Goal: Task Accomplishment & Management: Complete application form

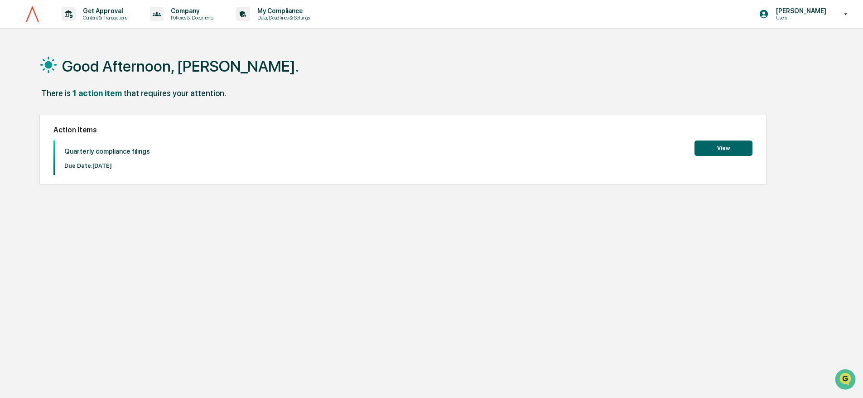
click at [712, 150] on button "View" at bounding box center [724, 147] width 58 height 15
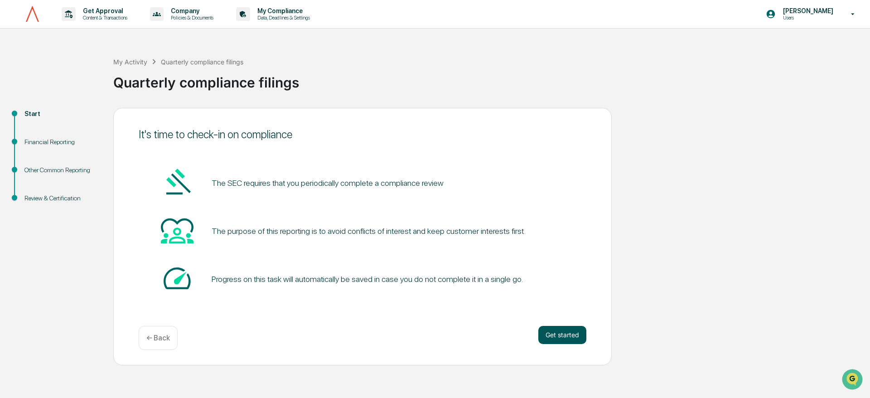
click at [552, 333] on button "Get started" at bounding box center [562, 335] width 48 height 18
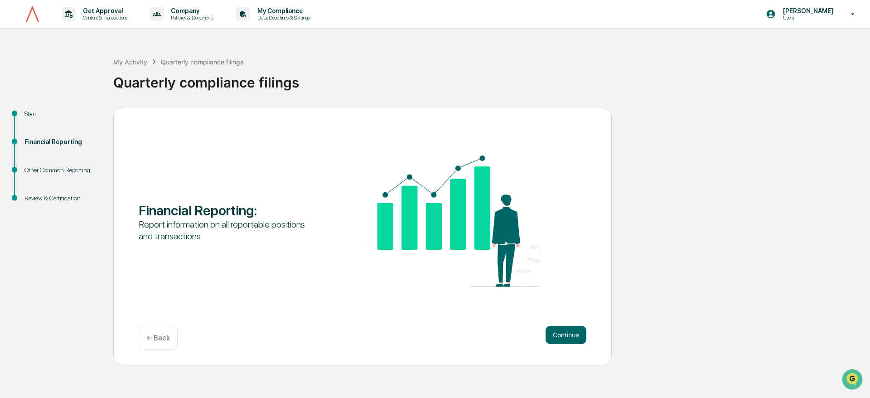
click at [486, 324] on div "Financial Reporting : Report information on all reportable positions and transa…" at bounding box center [362, 236] width 498 height 257
click at [552, 334] on button "Continue" at bounding box center [565, 335] width 41 height 18
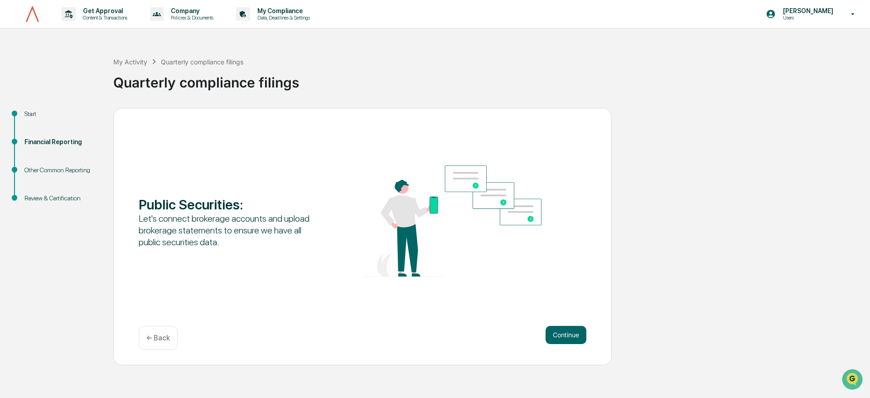
click at [270, 253] on div "Public Securities : Let's connect brokerage accounts and upload brokerage state…" at bounding box center [363, 221] width 448 height 113
click at [563, 334] on button "Continue" at bounding box center [565, 335] width 41 height 18
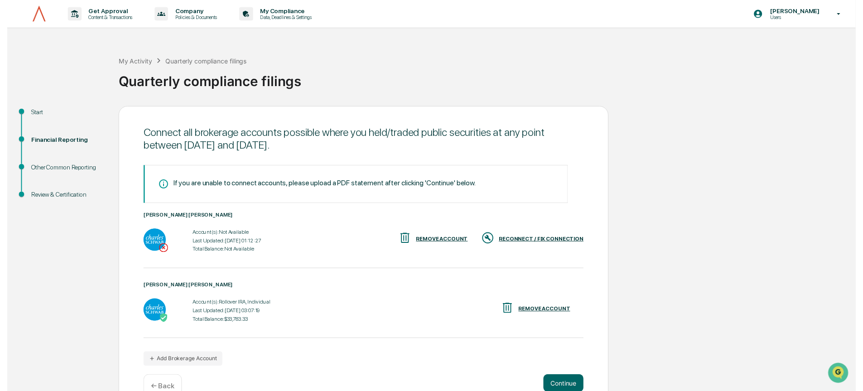
scroll to position [22, 0]
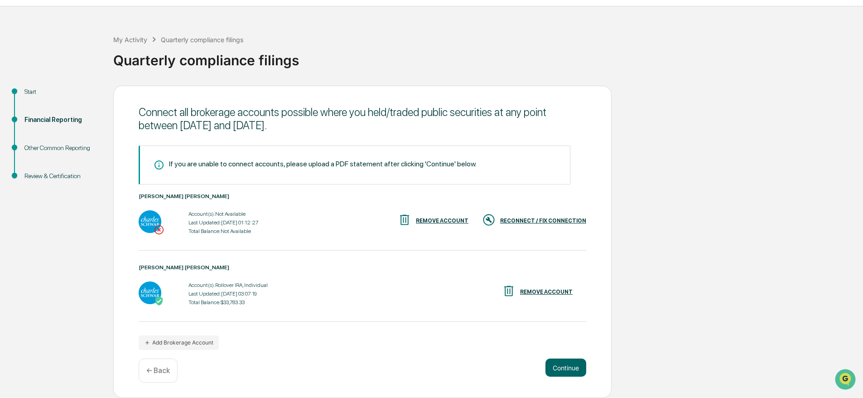
click at [530, 218] on div "RECONNECT / FIX CONNECTION" at bounding box center [543, 220] width 86 height 6
click at [351, 244] on div "[PERSON_NAME] [PERSON_NAME] Account(s): Not Available Last Updated: Reconnectio…" at bounding box center [363, 222] width 448 height 58
click at [270, 226] on div "Account(s): Not Available Last Updated: Reconnection In Progress Total Balance:…" at bounding box center [363, 222] width 448 height 28
click at [251, 226] on div "Account(s): Not Available Last Updated: Reconnection In Progress Total Balance:…" at bounding box center [225, 222] width 93 height 28
click at [374, 270] on div "[PERSON_NAME] [PERSON_NAME] Account(s): Rollover IRA, Individual Last Updated: …" at bounding box center [363, 285] width 448 height 43
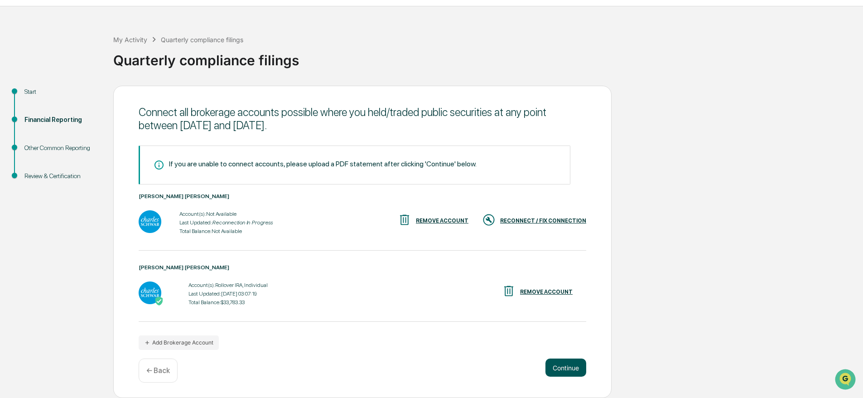
click at [560, 369] on button "Continue" at bounding box center [565, 367] width 41 height 18
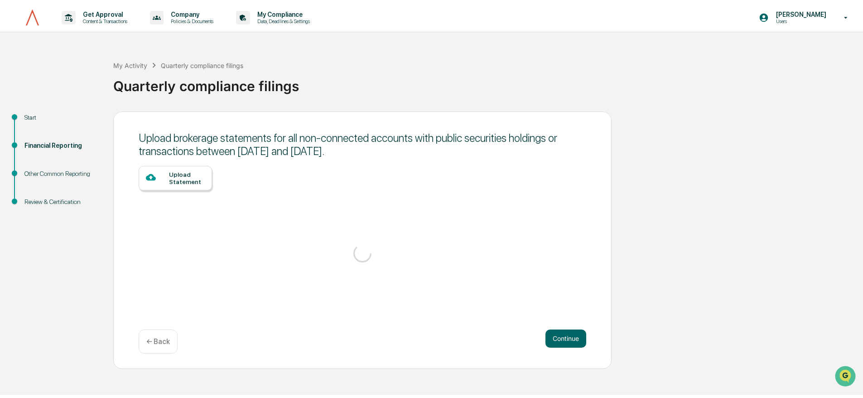
scroll to position [0, 0]
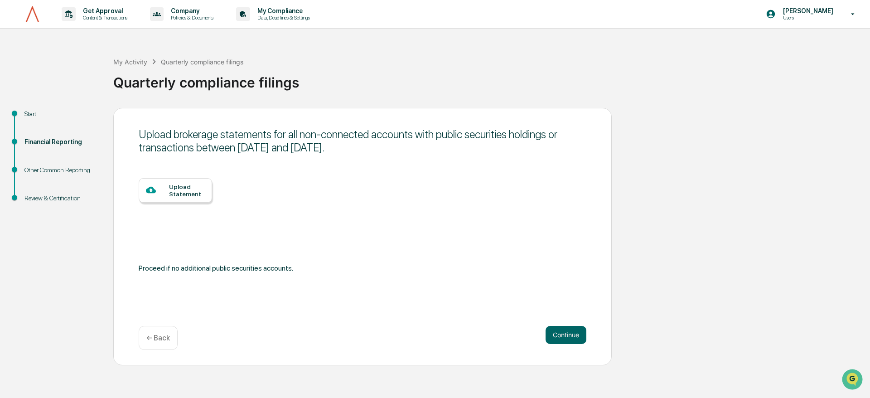
click at [297, 211] on div "Upload Statement" at bounding box center [363, 219] width 448 height 83
click at [569, 336] on button "Continue" at bounding box center [565, 335] width 41 height 18
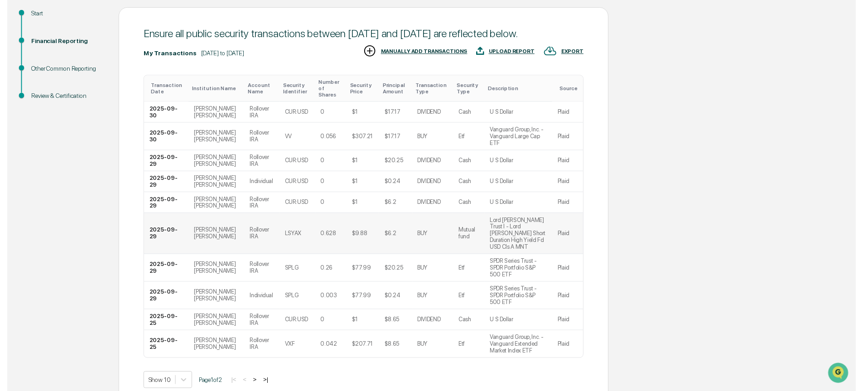
scroll to position [118, 0]
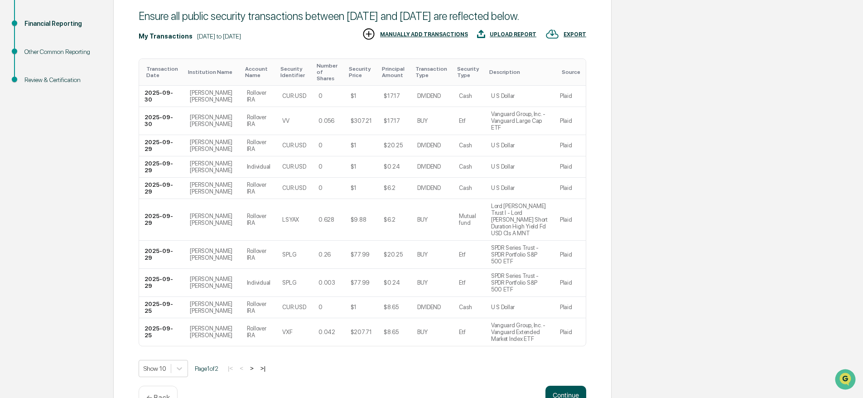
click at [564, 386] on button "Continue" at bounding box center [565, 395] width 41 height 18
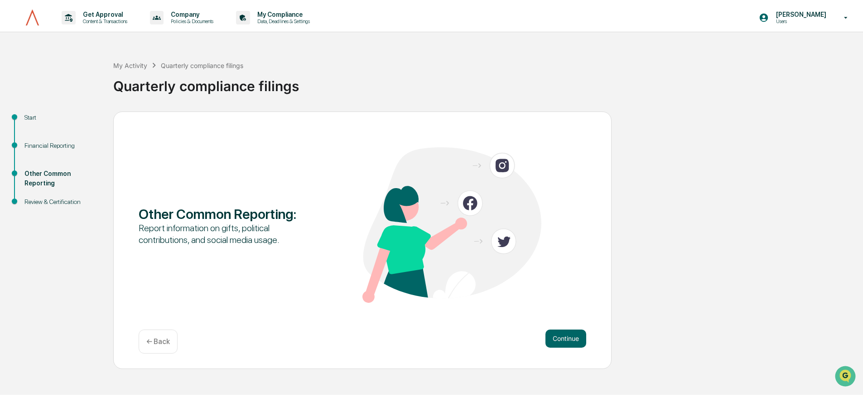
scroll to position [0, 0]
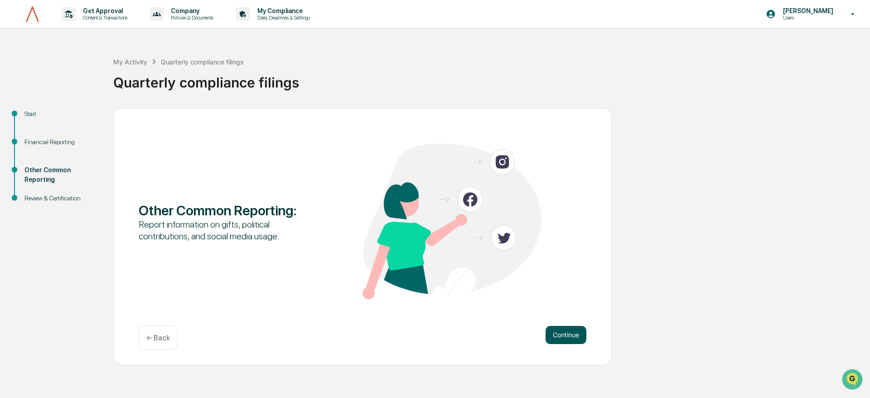
click at [548, 327] on button "Continue" at bounding box center [565, 335] width 41 height 18
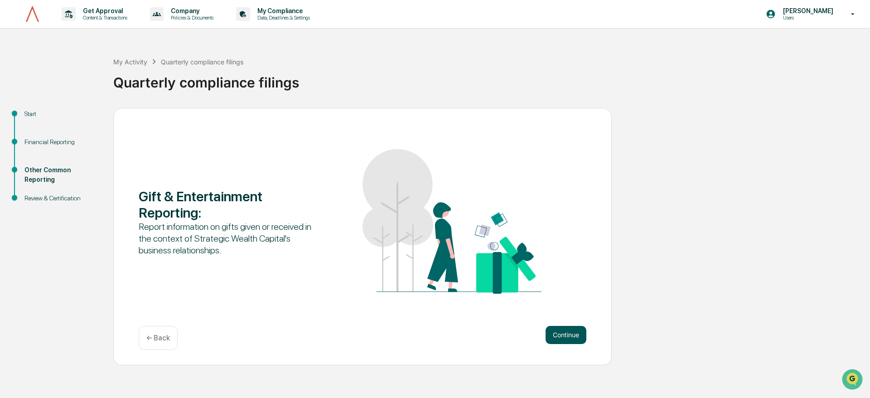
click at [557, 339] on button "Continue" at bounding box center [565, 335] width 41 height 18
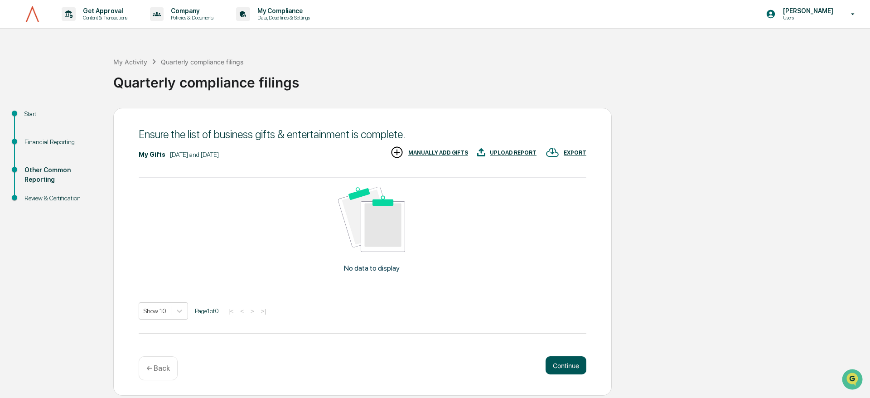
click at [560, 358] on button "Continue" at bounding box center [565, 365] width 41 height 18
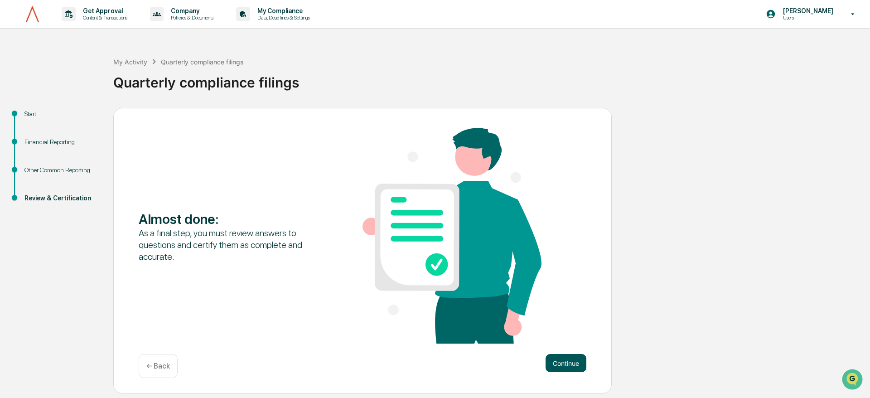
click at [557, 366] on button "Continue" at bounding box center [565, 363] width 41 height 18
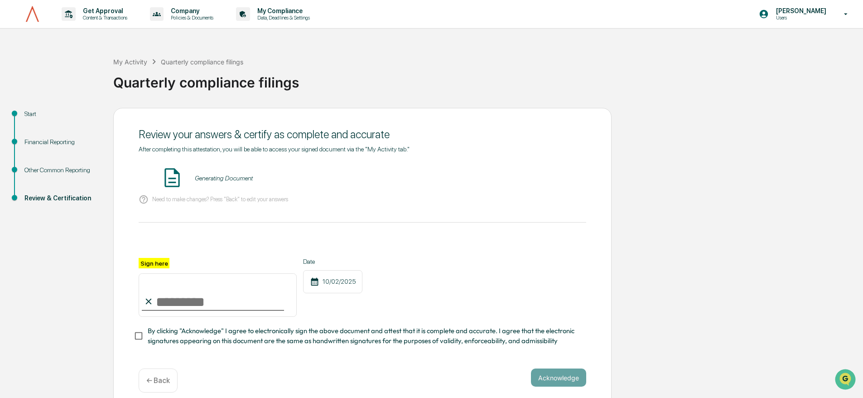
scroll to position [13, 0]
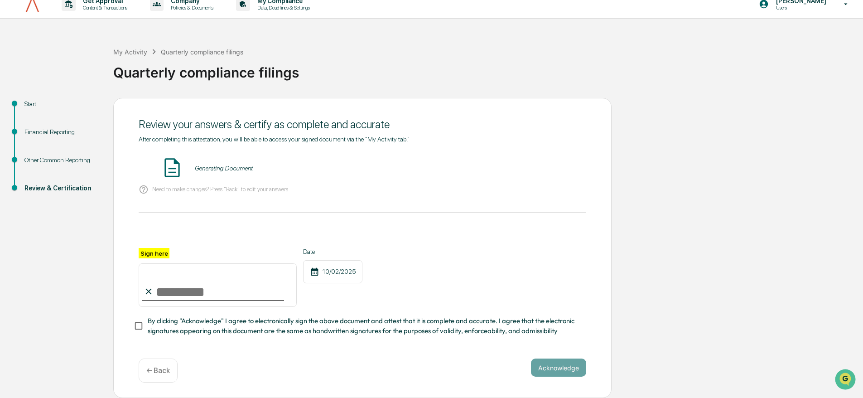
click at [182, 293] on input "Sign here" at bounding box center [218, 284] width 158 height 43
type input "**********"
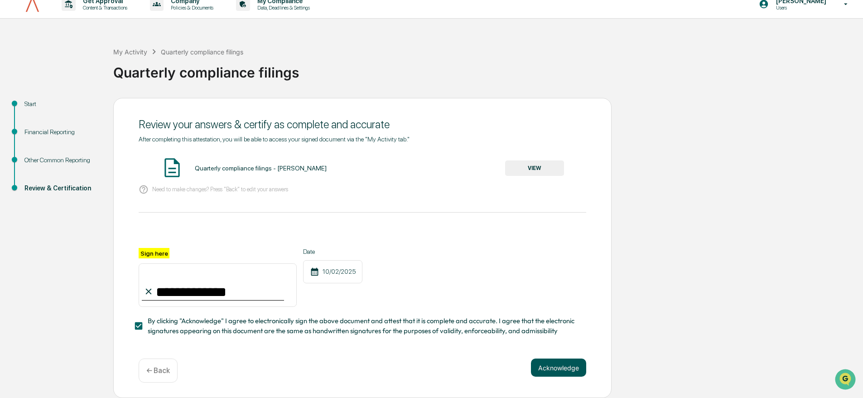
click at [545, 367] on button "Acknowledge" at bounding box center [558, 367] width 55 height 18
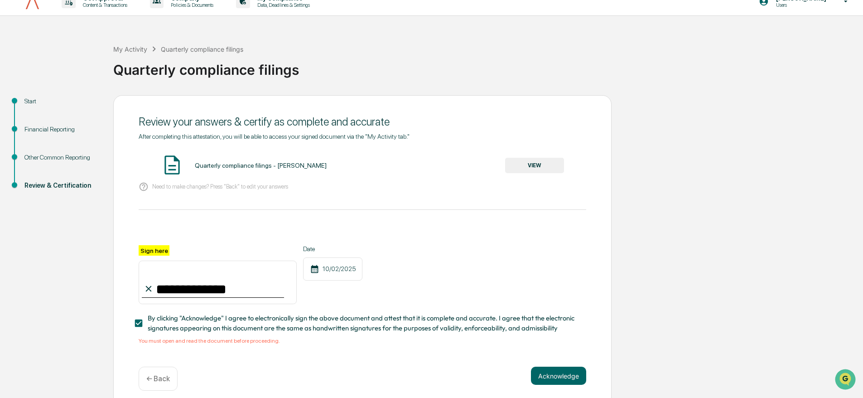
click at [521, 159] on button "VIEW" at bounding box center [534, 165] width 59 height 15
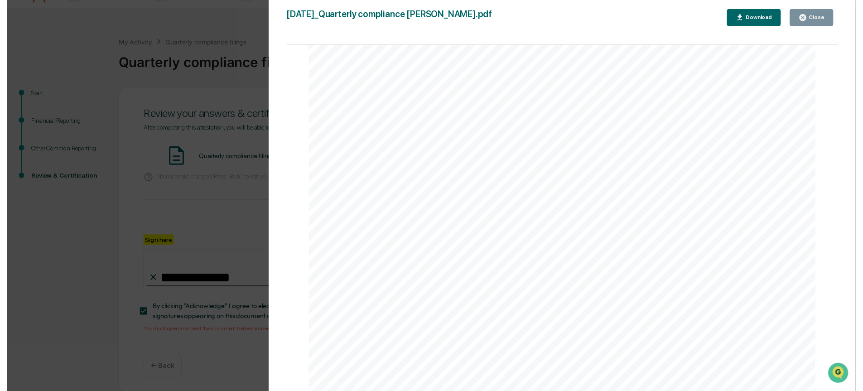
scroll to position [24, 0]
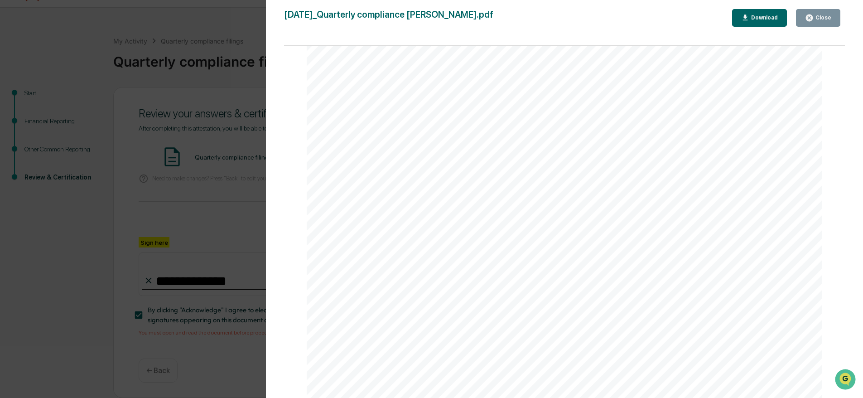
click at [827, 19] on div "Close" at bounding box center [823, 17] width 18 height 6
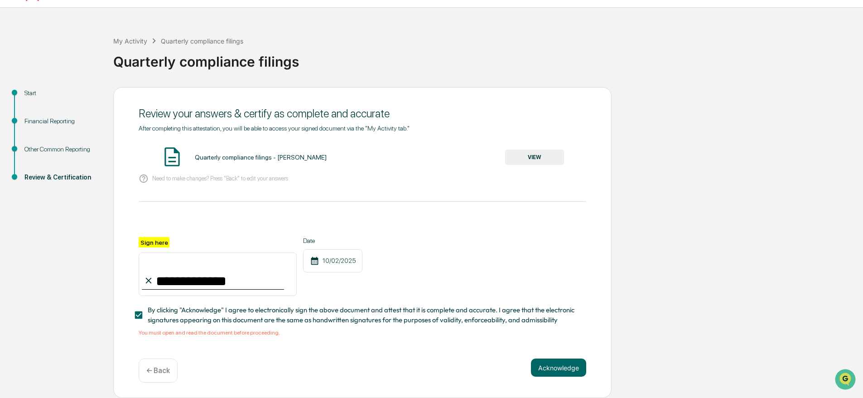
click at [569, 355] on div "**********" at bounding box center [362, 242] width 498 height 311
click at [556, 367] on button "Acknowledge" at bounding box center [558, 367] width 55 height 18
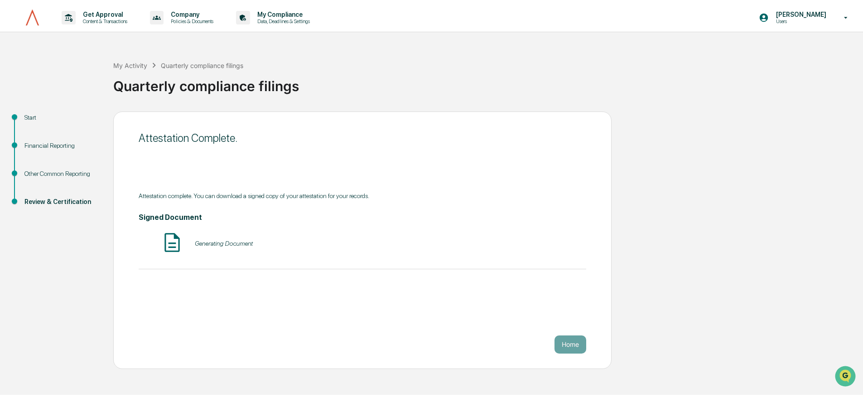
scroll to position [0, 0]
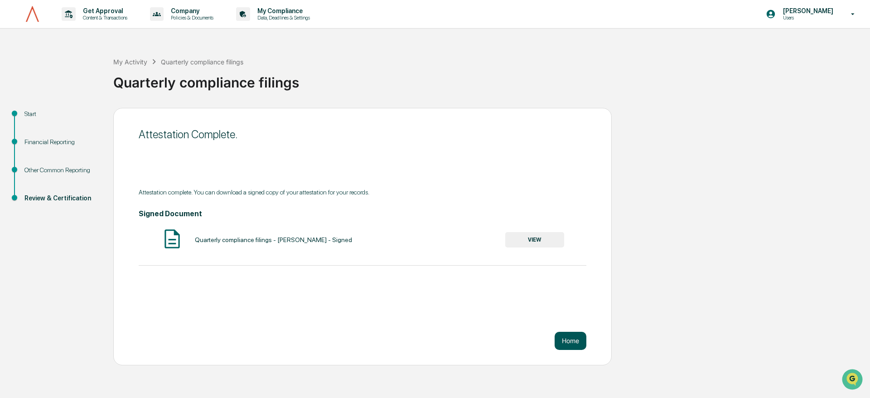
click at [561, 342] on button "Home" at bounding box center [571, 341] width 32 height 18
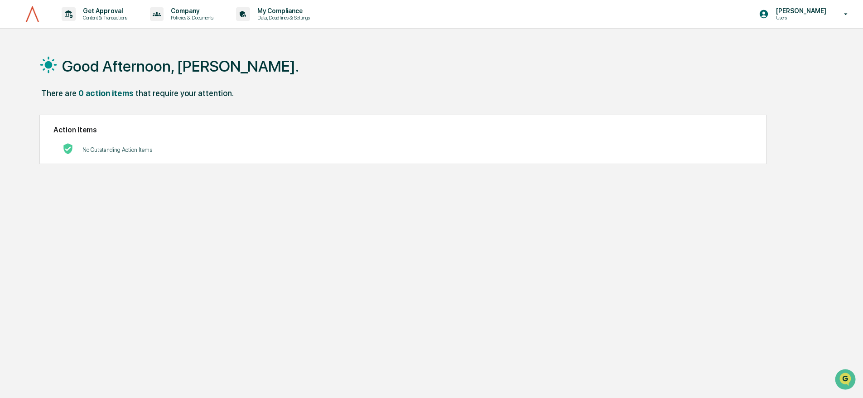
click at [283, 44] on div "Good Afternoon, [PERSON_NAME]." at bounding box center [427, 65] width 777 height 45
click at [32, 20] on img at bounding box center [33, 14] width 22 height 18
click at [833, 18] on div "[PERSON_NAME] Users" at bounding box center [806, 14] width 113 height 28
click at [476, 54] on div at bounding box center [435, 199] width 870 height 398
click at [126, 16] on p "Content & Transactions" at bounding box center [104, 17] width 56 height 6
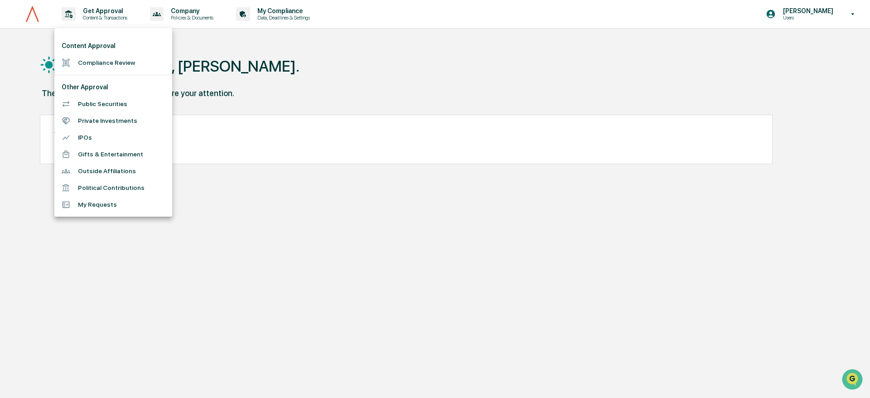
drag, startPoint x: 251, startPoint y: 222, endPoint x: 255, endPoint y: 215, distance: 7.9
click at [251, 222] on div at bounding box center [435, 199] width 870 height 398
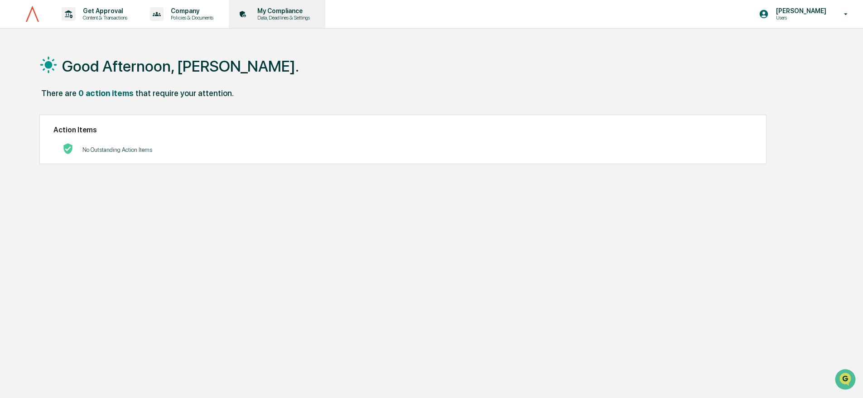
click at [256, 11] on p "My Compliance" at bounding box center [282, 10] width 64 height 7
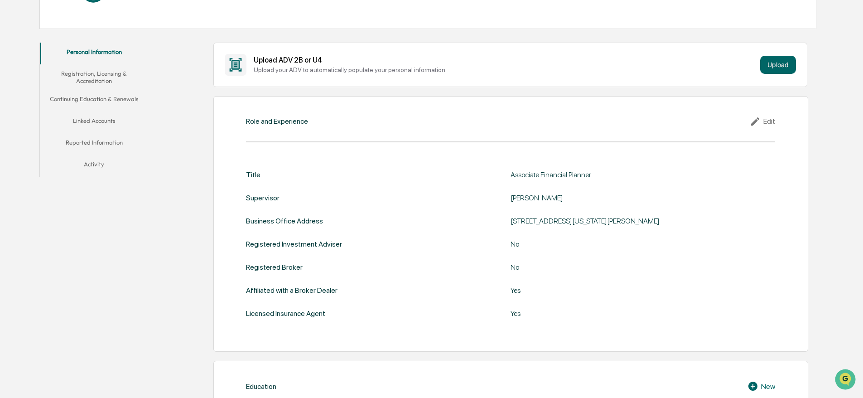
scroll to position [140, 0]
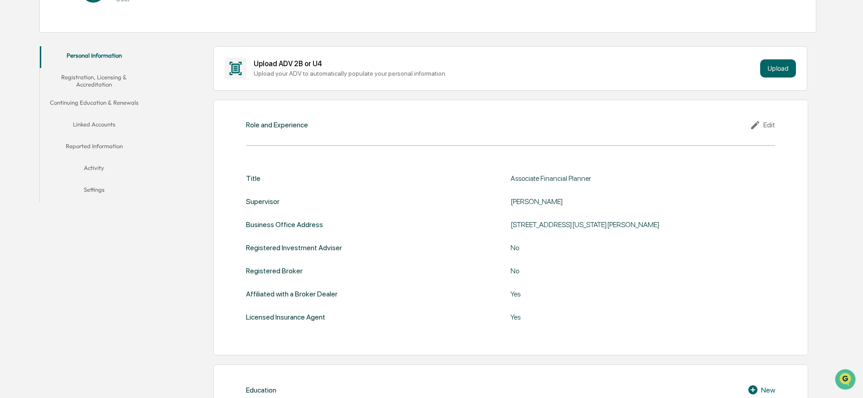
click at [89, 137] on button "Reported Information" at bounding box center [94, 148] width 108 height 22
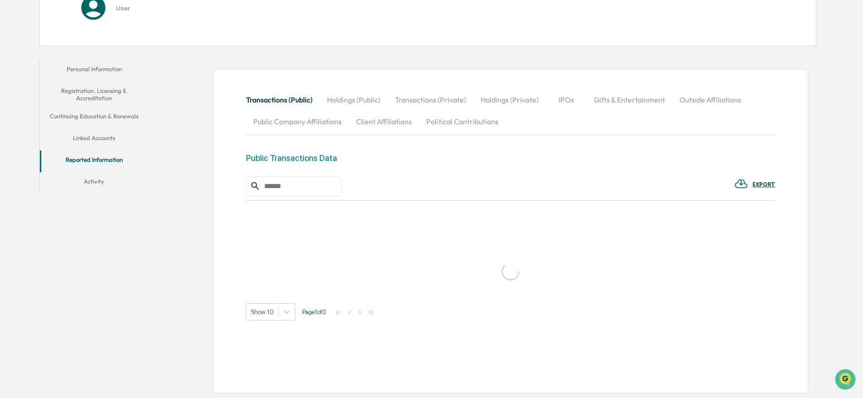
click at [111, 135] on button "Linked Accounts" at bounding box center [94, 140] width 108 height 22
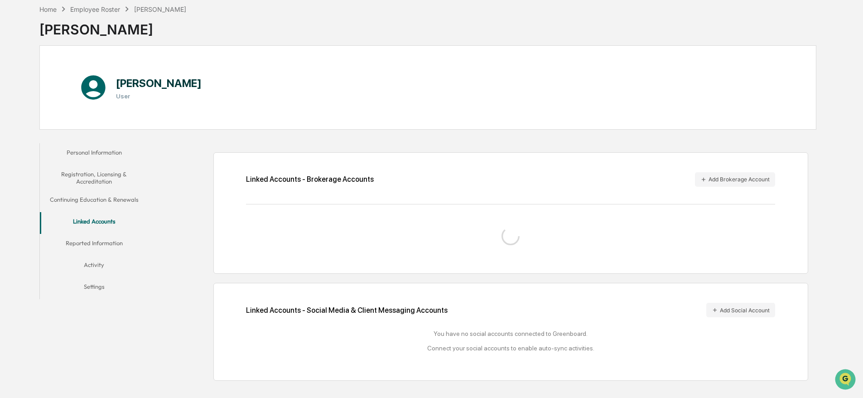
scroll to position [119, 0]
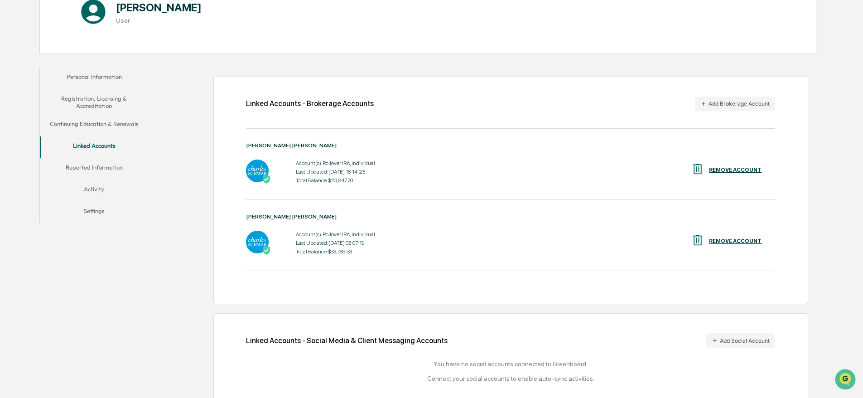
click at [458, 172] on div "Account(s): Rollover IRA, Individual Last Updated: [DATE] 18:14:23 Total Balanc…" at bounding box center [510, 172] width 529 height 28
click at [457, 174] on div "Account(s): Rollover IRA, Individual Last Updated: [DATE] 18:14:23 Total Balanc…" at bounding box center [510, 172] width 529 height 28
click at [434, 215] on div "[PERSON_NAME] [PERSON_NAME]" at bounding box center [510, 216] width 529 height 6
click at [466, 180] on div "Account(s): Rollover IRA, Individual Last Updated: [DATE] 18:14:23 Total Balanc…" at bounding box center [510, 172] width 529 height 28
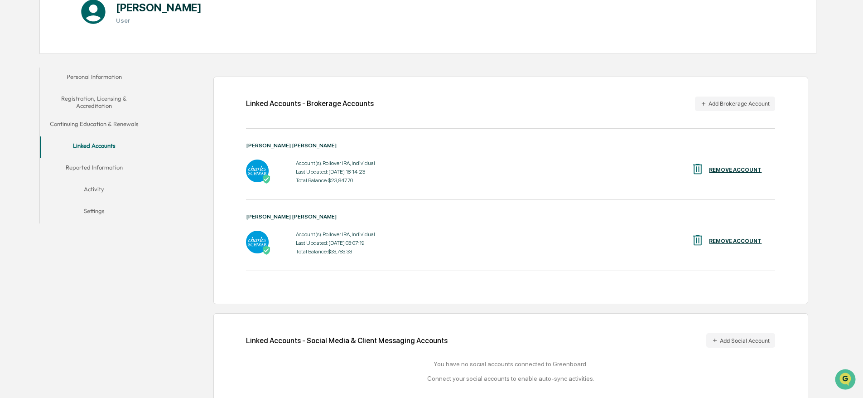
scroll to position [136, 0]
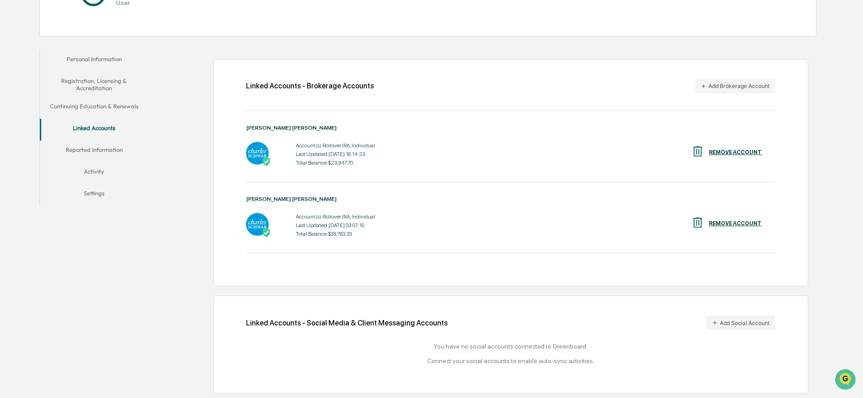
click at [572, 96] on div "Linked Accounts - Brokerage Accounts Add Brokerage Account [PERSON_NAME] [PERSO…" at bounding box center [510, 172] width 595 height 227
click at [599, 92] on div "Linked Accounts - Brokerage Accounts Add Brokerage Account" at bounding box center [510, 86] width 529 height 14
click at [614, 88] on div "Linked Accounts - Brokerage Accounts Add Brokerage Account" at bounding box center [510, 86] width 529 height 14
click at [723, 83] on button "Add Brokerage Account" at bounding box center [735, 86] width 80 height 14
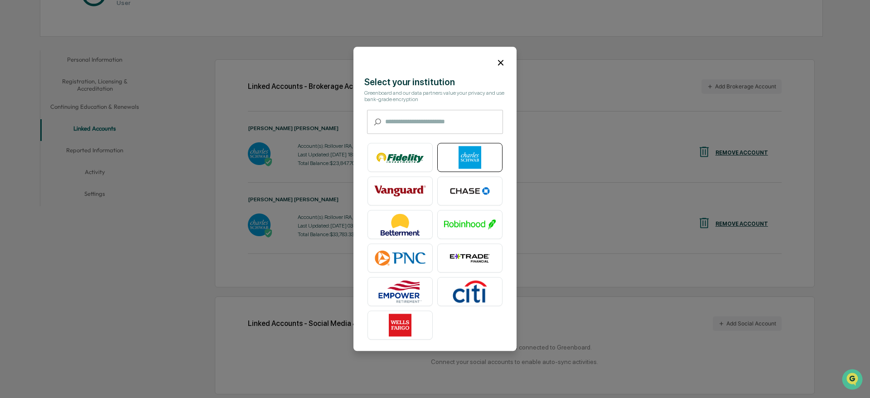
click at [472, 146] on img at bounding box center [470, 157] width 52 height 23
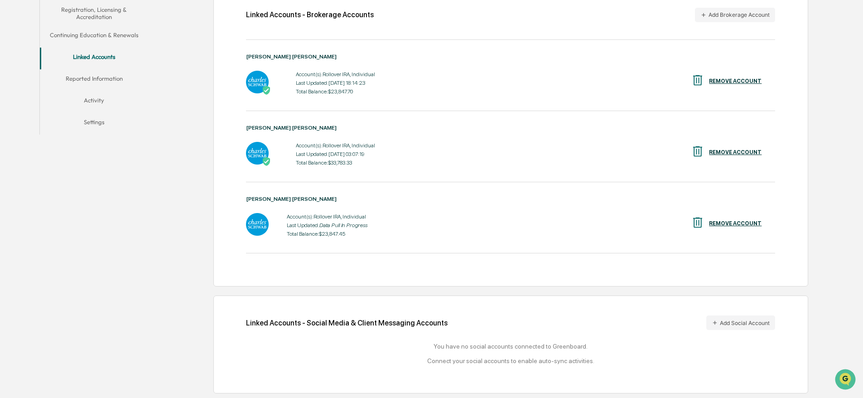
click at [107, 257] on div "Personal Information Registration, Licensing & Accreditation Continuing Educati…" at bounding box center [427, 186] width 777 height 424
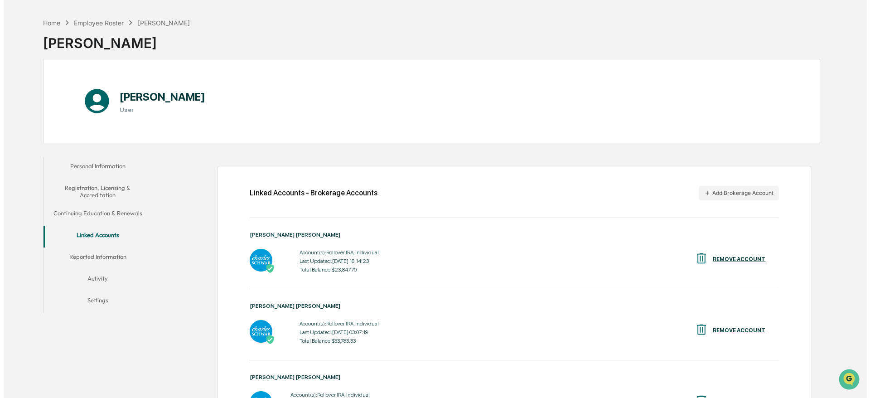
scroll to position [0, 0]
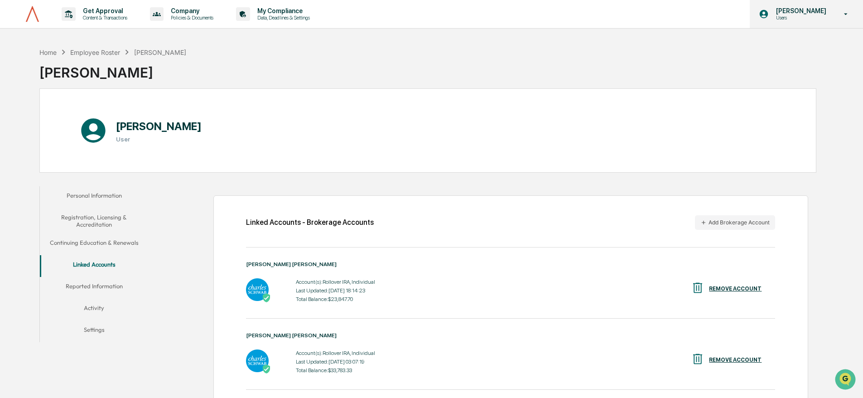
click at [794, 13] on p "[PERSON_NAME]" at bounding box center [800, 10] width 62 height 7
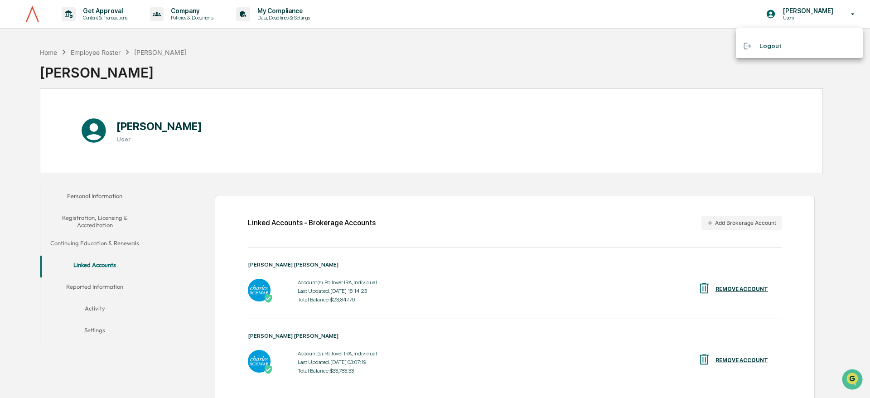
click at [791, 43] on li "Logout" at bounding box center [799, 46] width 127 height 17
